Goal: Task Accomplishment & Management: Manage account settings

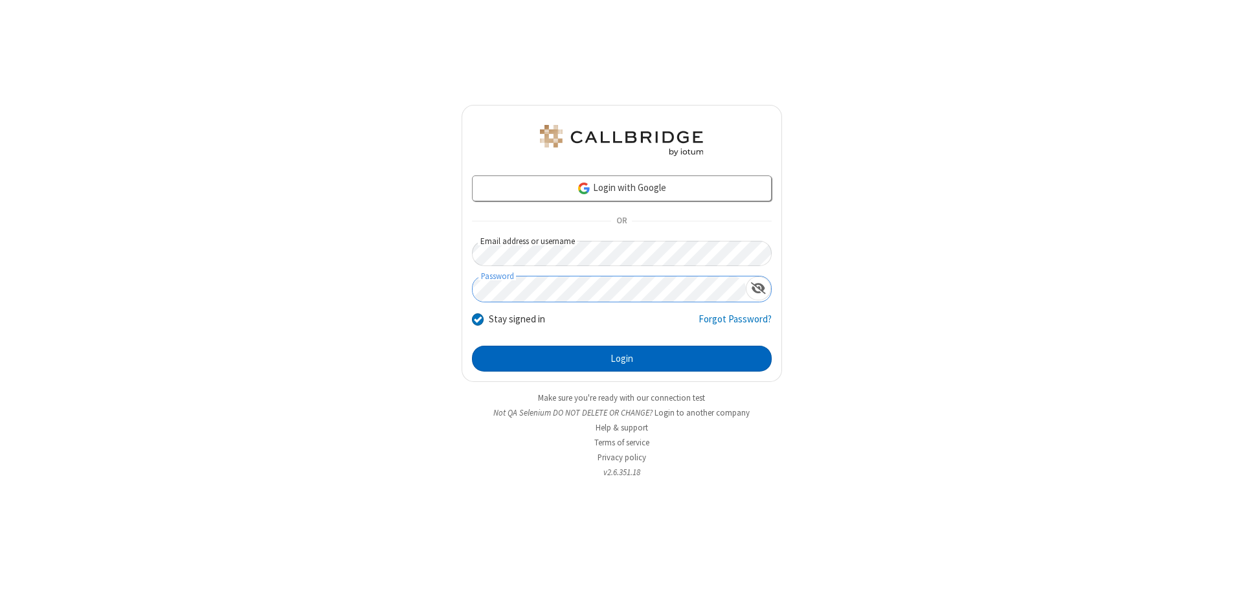
click at [621, 359] on button "Login" at bounding box center [622, 359] width 300 height 26
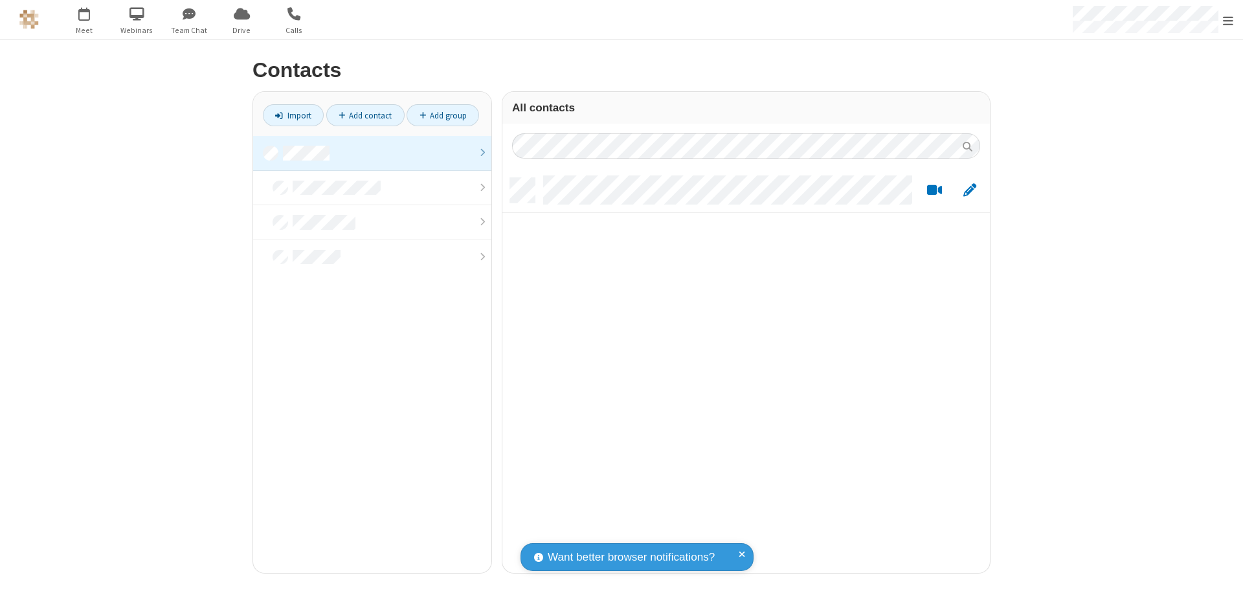
scroll to position [395, 478]
click at [372, 153] on link at bounding box center [372, 153] width 238 height 35
click at [365, 115] on link "Add contact" at bounding box center [365, 115] width 78 height 22
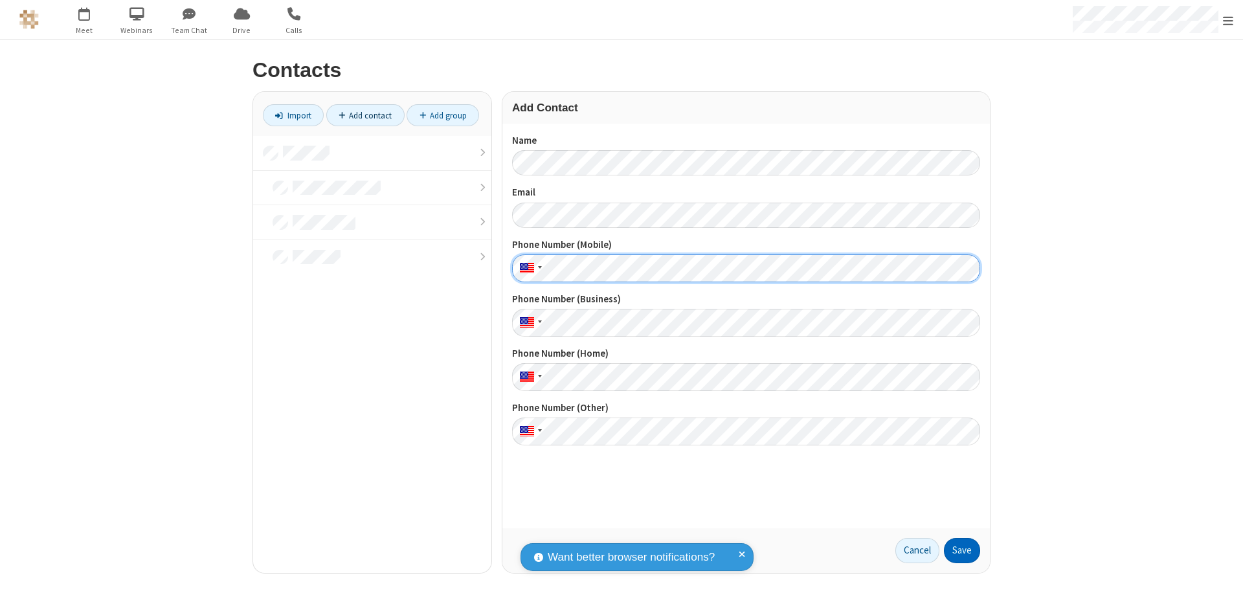
click at [962, 550] on button "Save" at bounding box center [962, 551] width 36 height 26
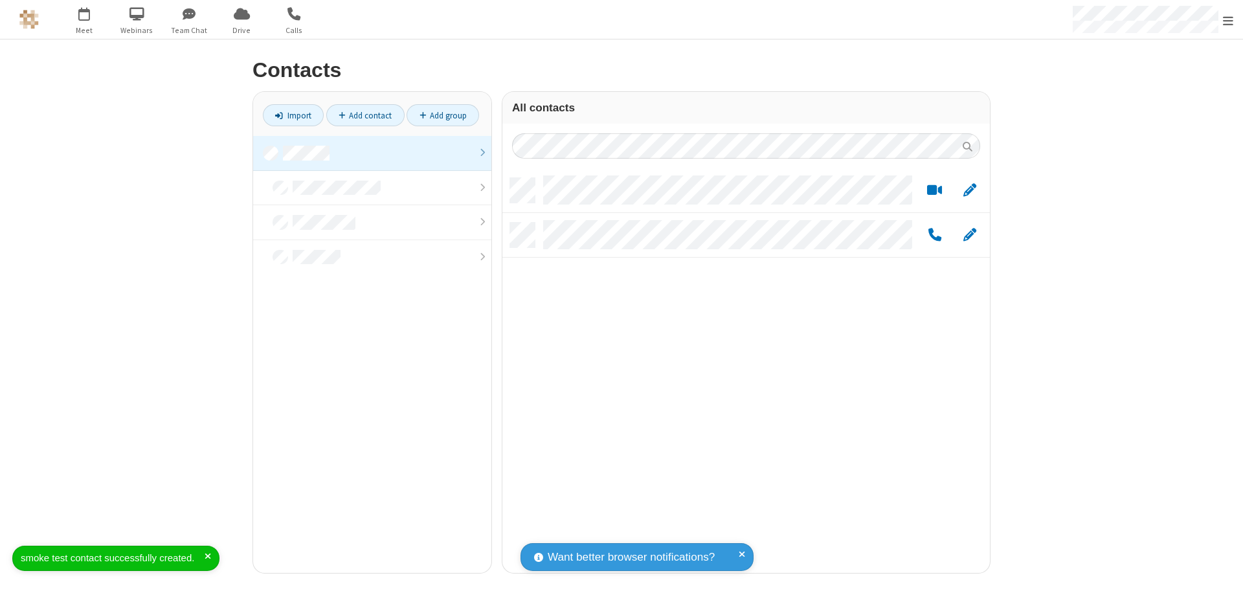
scroll to position [395, 478]
